Goal: Task Accomplishment & Management: Manage account settings

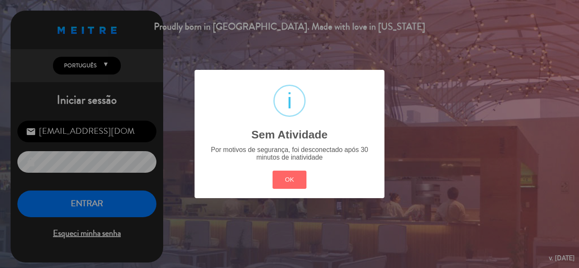
click at [298, 174] on button "OK" at bounding box center [290, 180] width 34 height 18
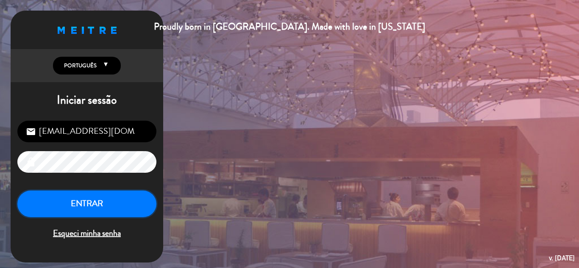
click at [92, 203] on button "ENTRAR" at bounding box center [86, 204] width 139 height 27
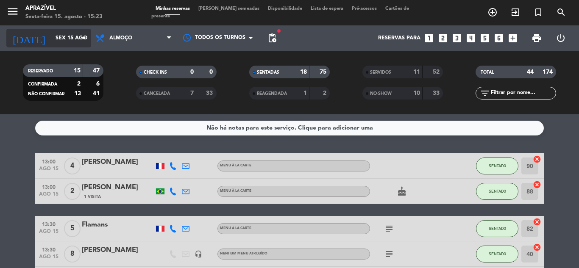
click at [80, 39] on icon "arrow_drop_down" at bounding box center [84, 38] width 10 height 10
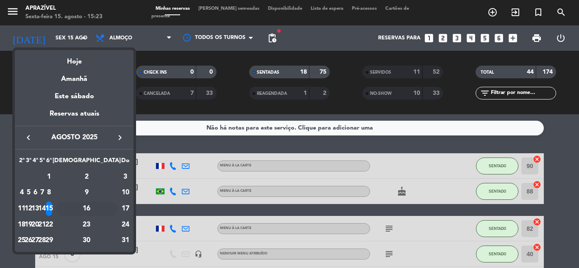
click at [107, 211] on div "16" at bounding box center [86, 209] width 61 height 14
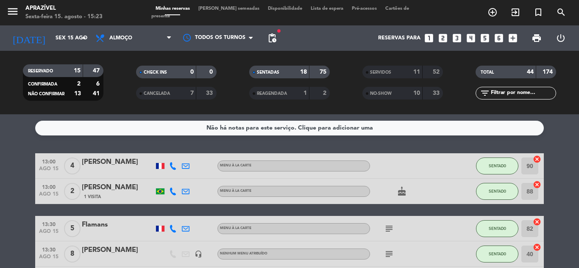
type input "Sáb 16 ago"
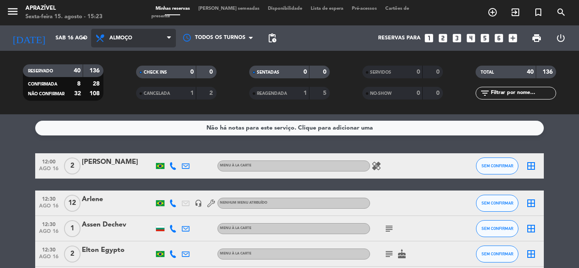
click at [137, 41] on span "Almoço" at bounding box center [133, 38] width 85 height 19
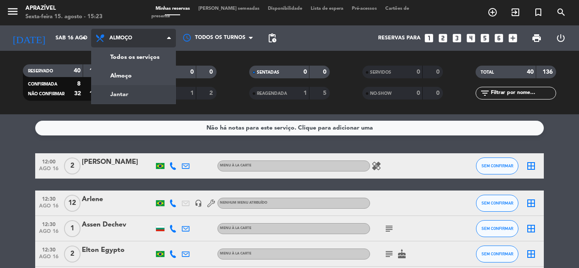
click at [135, 91] on div "menu Aprazível Sexta-feira 15. agosto - 15:23 Minhas reservas Mesas semeadas Di…" at bounding box center [289, 57] width 579 height 114
